Goal: Check status: Check status

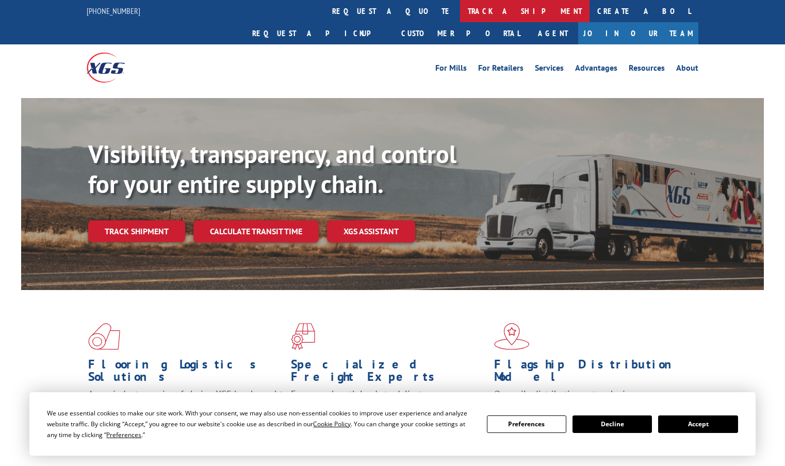
click at [460, 9] on link "track a shipment" at bounding box center [524, 11] width 129 height 22
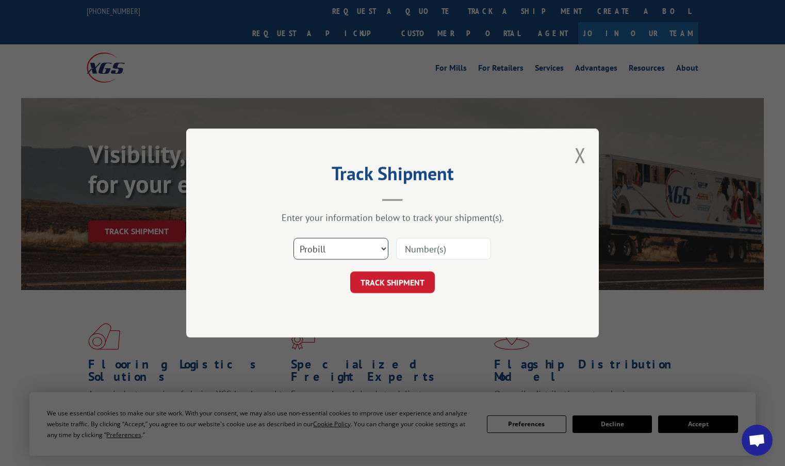
click at [333, 246] on select "Select category... Probill BOL PO" at bounding box center [340, 249] width 95 height 22
select select "po"
click at [293, 238] on select "Select category... Probill BOL PO" at bounding box center [340, 249] width 95 height 22
click at [435, 245] on input at bounding box center [443, 249] width 95 height 22
type input "PS063345"
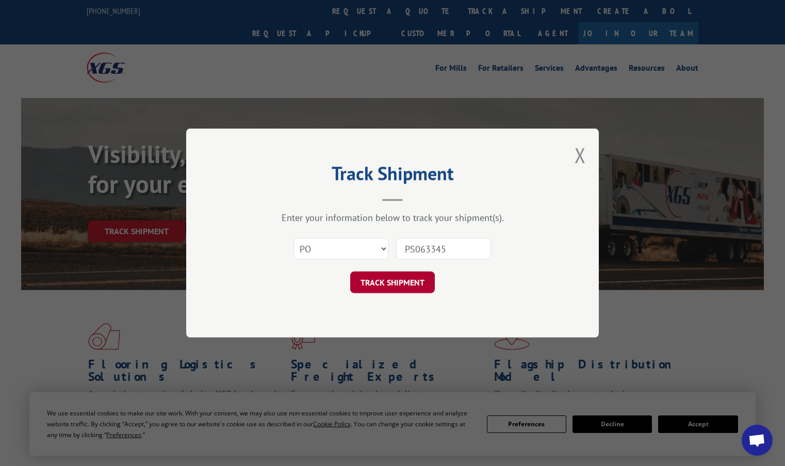
click at [384, 288] on button "TRACK SHIPMENT" at bounding box center [392, 282] width 85 height 22
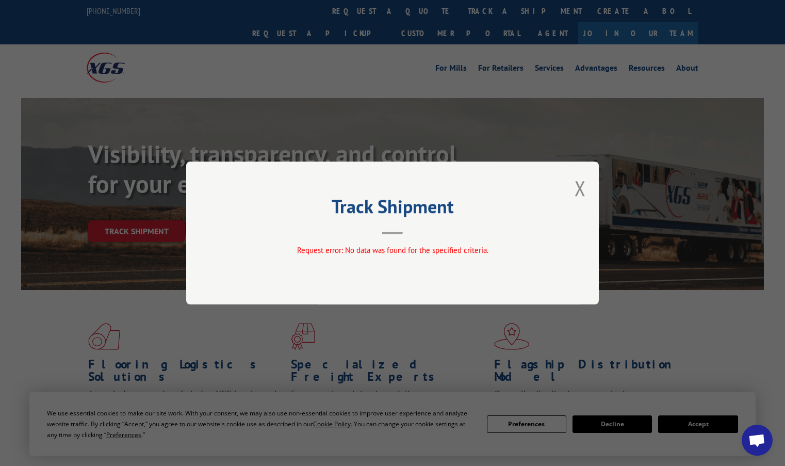
click at [573, 185] on div "Track Shipment Request error: No data was found for the specified criteria." at bounding box center [392, 232] width 413 height 143
click at [582, 188] on button "Close modal" at bounding box center [579, 187] width 11 height 27
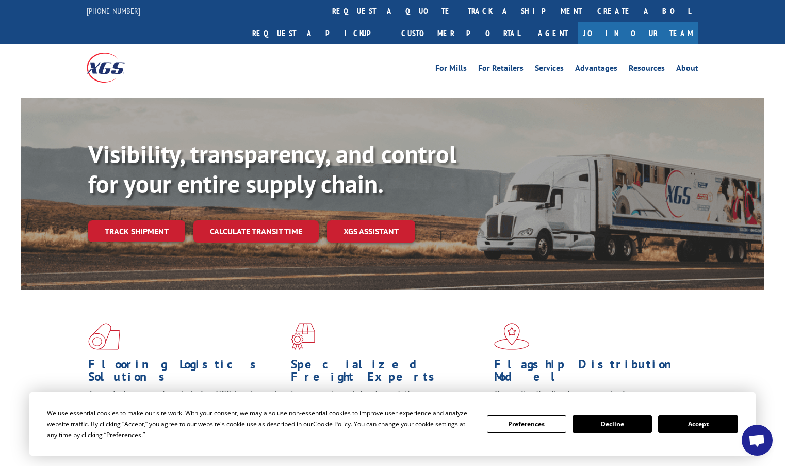
drag, startPoint x: 673, startPoint y: 315, endPoint x: 651, endPoint y: 293, distance: 31.0
click at [673, 323] on span at bounding box center [595, 336] width 203 height 27
